Goal: Information Seeking & Learning: Learn about a topic

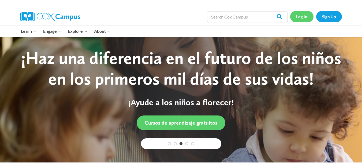
click at [302, 20] on link "Log In" at bounding box center [301, 16] width 23 height 11
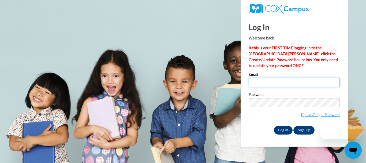
type input "ccbailey@georgiasouthern.edu"
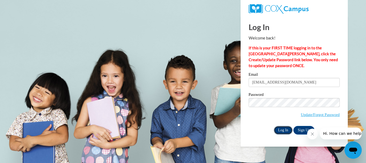
click at [283, 126] on input "Log In" at bounding box center [283, 130] width 19 height 9
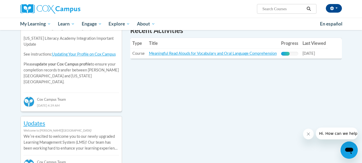
scroll to position [134, 0]
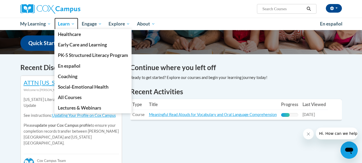
click at [66, 25] on span "Learn" at bounding box center [66, 24] width 17 height 6
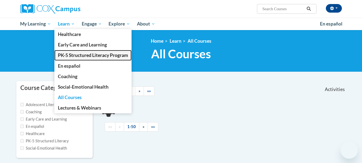
click at [72, 51] on link "PK-5 Structured Literacy Program" at bounding box center [92, 55] width 77 height 10
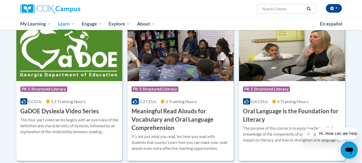
scroll to position [309, 0]
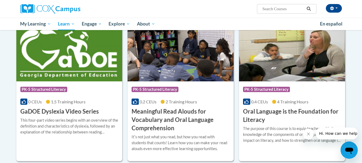
click at [183, 96] on div "Course Category: PK-5 Structured Literacy" at bounding box center [181, 90] width 98 height 12
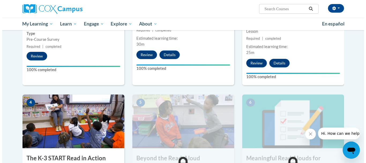
scroll to position [286, 0]
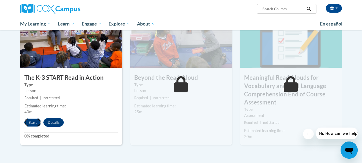
click at [28, 124] on button "Start" at bounding box center [32, 122] width 17 height 9
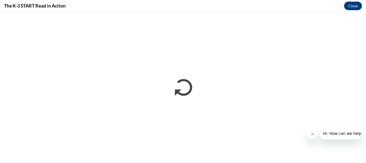
scroll to position [0, 0]
